Goal: Task Accomplishment & Management: Use online tool/utility

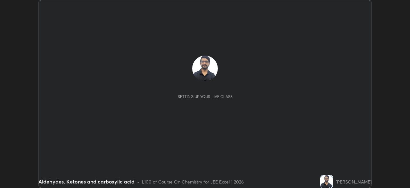
scroll to position [188, 410]
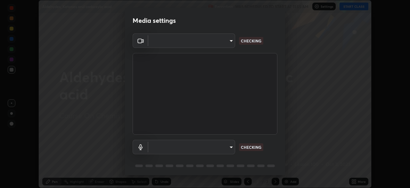
type input "b04d3f4aab0507a607fcb058103082b40897ea5b56942dd6fa8112f95d025699"
type input "communications"
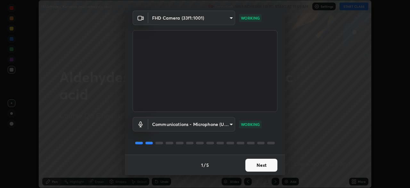
click at [255, 167] on button "Next" at bounding box center [262, 164] width 32 height 13
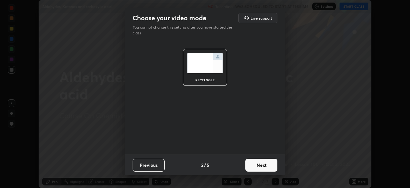
click at [252, 168] on button "Next" at bounding box center [262, 164] width 32 height 13
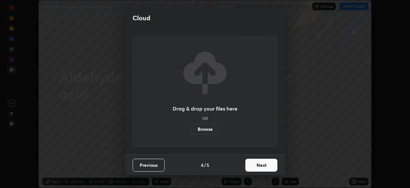
click at [253, 167] on button "Next" at bounding box center [262, 164] width 32 height 13
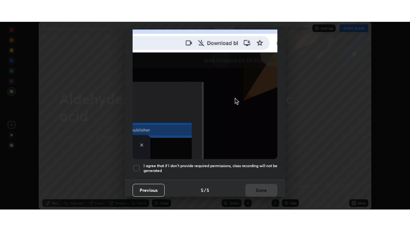
scroll to position [154, 0]
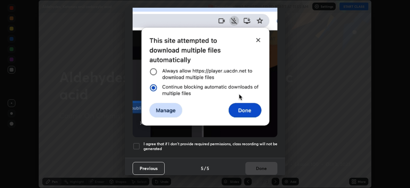
click at [140, 142] on div at bounding box center [137, 146] width 8 height 8
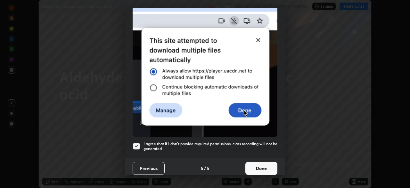
click at [253, 166] on button "Done" at bounding box center [262, 168] width 32 height 13
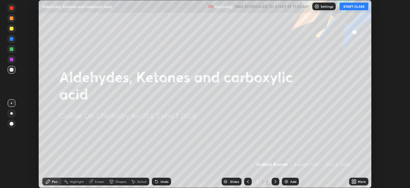
click at [355, 182] on icon at bounding box center [356, 182] width 2 height 2
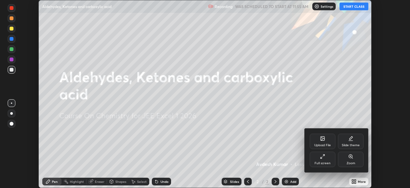
click at [324, 163] on div "Full screen" at bounding box center [323, 162] width 16 height 3
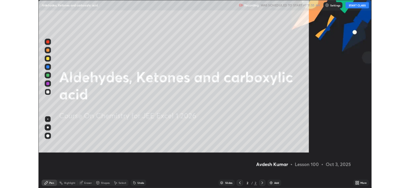
scroll to position [231, 410]
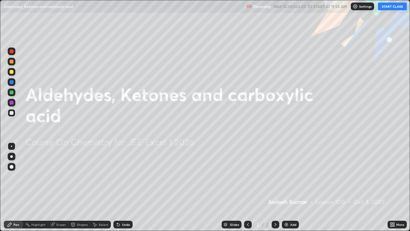
click at [397, 9] on button "START CLASS" at bounding box center [392, 7] width 29 height 8
click at [288, 187] on div "Add" at bounding box center [290, 225] width 17 height 8
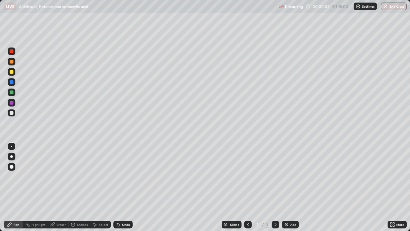
click at [12, 156] on div at bounding box center [11, 156] width 3 height 3
click at [117, 187] on icon at bounding box center [118, 224] width 3 height 3
click at [127, 187] on div "Undo" at bounding box center [126, 224] width 8 height 3
click at [285, 187] on img at bounding box center [286, 224] width 5 height 5
click at [117, 187] on icon at bounding box center [117, 223] width 1 height 1
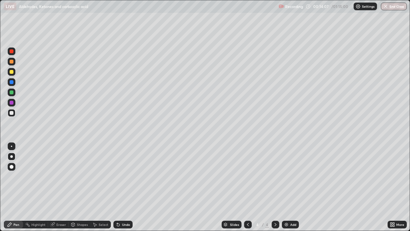
click at [117, 187] on icon at bounding box center [117, 223] width 1 height 1
click at [289, 187] on div "Add" at bounding box center [290, 225] width 17 height 8
click at [119, 187] on icon at bounding box center [118, 224] width 5 height 5
click at [287, 187] on div "Add" at bounding box center [290, 225] width 17 height 8
click at [119, 187] on div "Undo" at bounding box center [122, 225] width 19 height 8
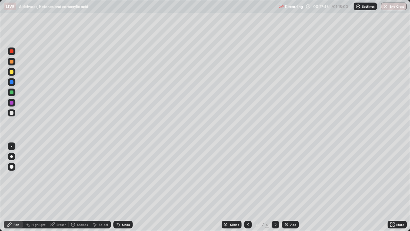
click at [120, 187] on icon at bounding box center [118, 224] width 5 height 5
click at [120, 187] on div "Undo" at bounding box center [122, 225] width 19 height 8
click at [119, 187] on icon at bounding box center [118, 224] width 5 height 5
click at [57, 187] on div "Eraser" at bounding box center [58, 225] width 21 height 8
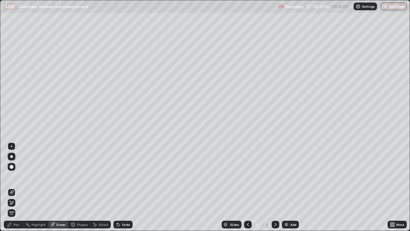
click at [9, 187] on icon at bounding box center [10, 224] width 4 height 4
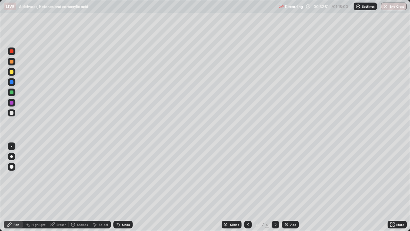
click at [121, 187] on div "Undo" at bounding box center [122, 225] width 19 height 8
click at [10, 116] on div at bounding box center [12, 113] width 8 height 8
click at [289, 187] on div "Add" at bounding box center [290, 225] width 17 height 8
click at [119, 187] on icon at bounding box center [118, 224] width 5 height 5
click at [117, 187] on icon at bounding box center [117, 223] width 1 height 1
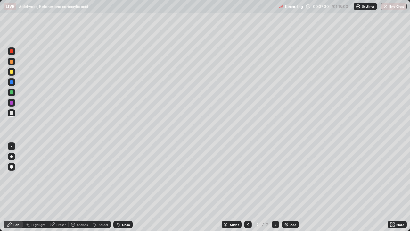
click at [117, 187] on icon at bounding box center [118, 224] width 3 height 3
click at [123, 187] on div "Undo" at bounding box center [122, 225] width 19 height 8
click at [122, 187] on div "Undo" at bounding box center [126, 224] width 8 height 3
click at [11, 113] on div at bounding box center [12, 113] width 4 height 4
click at [286, 187] on img at bounding box center [286, 224] width 5 height 5
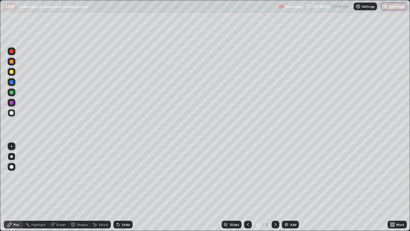
click at [128, 187] on div "Undo" at bounding box center [126, 224] width 8 height 3
click at [125, 187] on div "Undo" at bounding box center [126, 224] width 8 height 3
click at [122, 187] on div "Undo" at bounding box center [126, 224] width 8 height 3
click at [13, 71] on div at bounding box center [12, 72] width 4 height 4
click at [12, 113] on div at bounding box center [12, 113] width 4 height 4
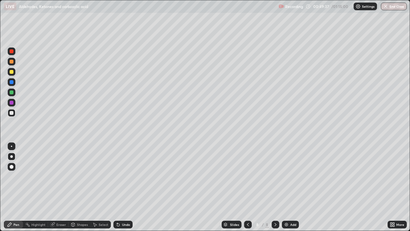
click at [288, 187] on img at bounding box center [286, 224] width 5 height 5
click at [58, 187] on div "Eraser" at bounding box center [61, 224] width 10 height 3
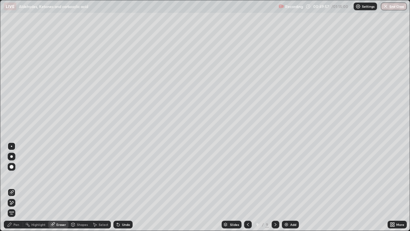
click at [11, 187] on div "Pen" at bounding box center [13, 225] width 19 height 8
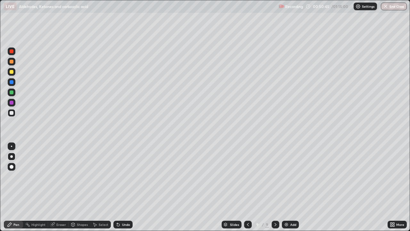
click at [11, 75] on div at bounding box center [12, 72] width 8 height 8
click at [118, 187] on div "Undo" at bounding box center [122, 225] width 19 height 8
click at [119, 187] on div "Undo" at bounding box center [122, 225] width 19 height 8
click at [121, 187] on div "Undo" at bounding box center [122, 225] width 19 height 8
click at [120, 187] on div "Undo" at bounding box center [122, 225] width 19 height 8
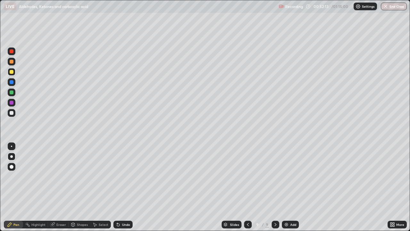
click at [10, 112] on div at bounding box center [12, 113] width 4 height 4
click at [121, 187] on div "Undo" at bounding box center [122, 225] width 19 height 8
click at [117, 187] on icon at bounding box center [118, 224] width 3 height 3
click at [11, 71] on div at bounding box center [12, 72] width 4 height 4
click at [286, 187] on img at bounding box center [286, 224] width 5 height 5
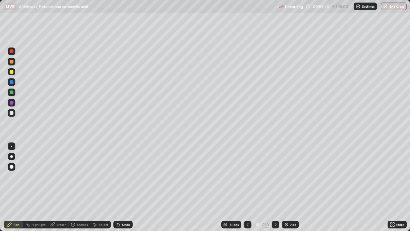
click at [10, 50] on div at bounding box center [12, 51] width 4 height 4
click at [13, 72] on div at bounding box center [12, 72] width 4 height 4
click at [11, 112] on div at bounding box center [12, 113] width 4 height 4
click at [288, 187] on img at bounding box center [286, 224] width 5 height 5
click at [120, 187] on div "Undo" at bounding box center [122, 225] width 19 height 8
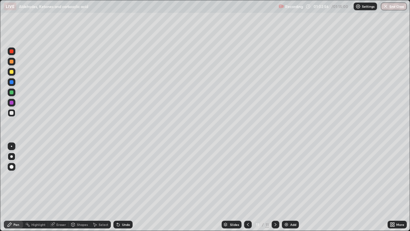
click at [12, 71] on div at bounding box center [12, 72] width 4 height 4
click at [10, 116] on div at bounding box center [12, 113] width 8 height 8
click at [13, 112] on div at bounding box center [12, 113] width 4 height 4
click at [288, 187] on div "Add" at bounding box center [290, 225] width 17 height 8
click at [390, 9] on button "End Class" at bounding box center [394, 7] width 26 height 8
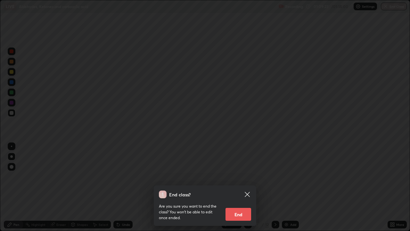
click at [240, 187] on button "End" at bounding box center [239, 214] width 26 height 13
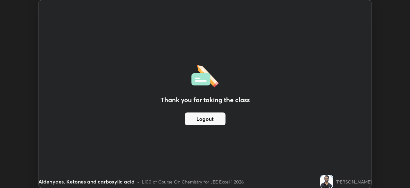
scroll to position [31866, 31643]
